Goal: Task Accomplishment & Management: Complete application form

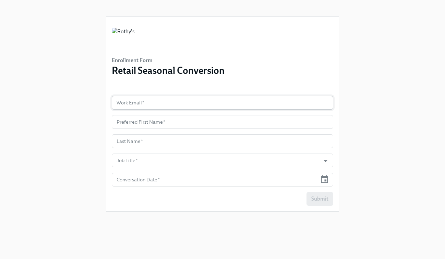
click at [169, 102] on input "text" at bounding box center [222, 103] width 221 height 14
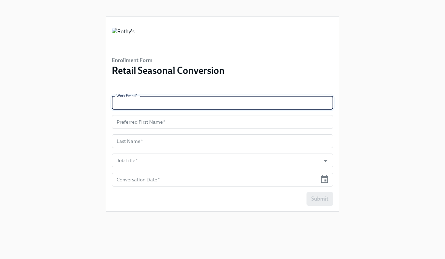
paste input "[EMAIL_ADDRESS][DOMAIN_NAME]"
type input "[EMAIL_ADDRESS][DOMAIN_NAME]"
click at [184, 122] on input "text" at bounding box center [222, 122] width 221 height 14
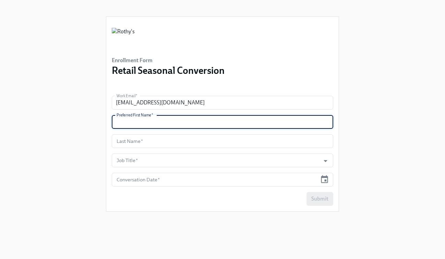
paste input "[PERSON_NAME]"
type input "[PERSON_NAME]"
click at [153, 136] on input "text" at bounding box center [222, 141] width 221 height 14
paste input "[PERSON_NAME]"
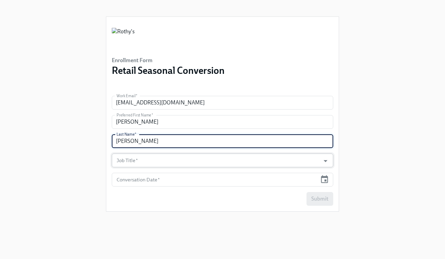
type input "[PERSON_NAME]"
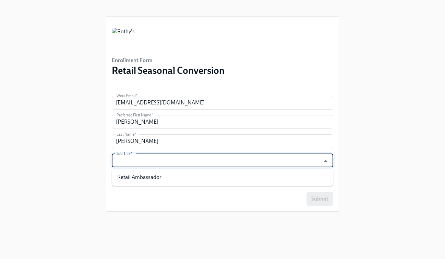
click at [230, 159] on input "Job Title   *" at bounding box center [216, 160] width 202 height 14
click at [223, 177] on li "Retail Ambassador" at bounding box center [222, 177] width 221 height 12
type input "Retail Ambassador"
click at [213, 182] on input "text" at bounding box center [214, 179] width 205 height 14
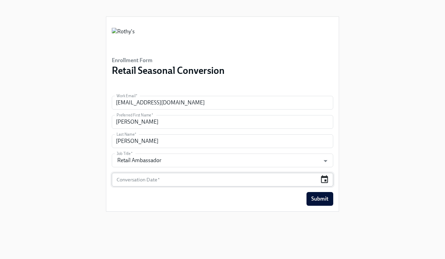
click at [324, 178] on icon "button" at bounding box center [324, 179] width 9 height 9
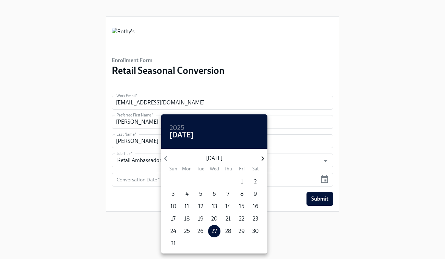
click at [261, 158] on icon "button" at bounding box center [262, 158] width 9 height 9
click at [187, 180] on p "1" at bounding box center [187, 182] width 2 height 8
type input "[DATE]"
click at [336, 213] on div at bounding box center [222, 129] width 445 height 259
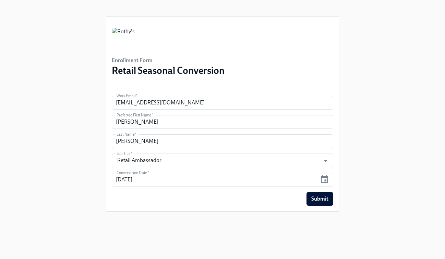
click at [325, 195] on span "Submit" at bounding box center [319, 198] width 17 height 7
